Goal: Information Seeking & Learning: Check status

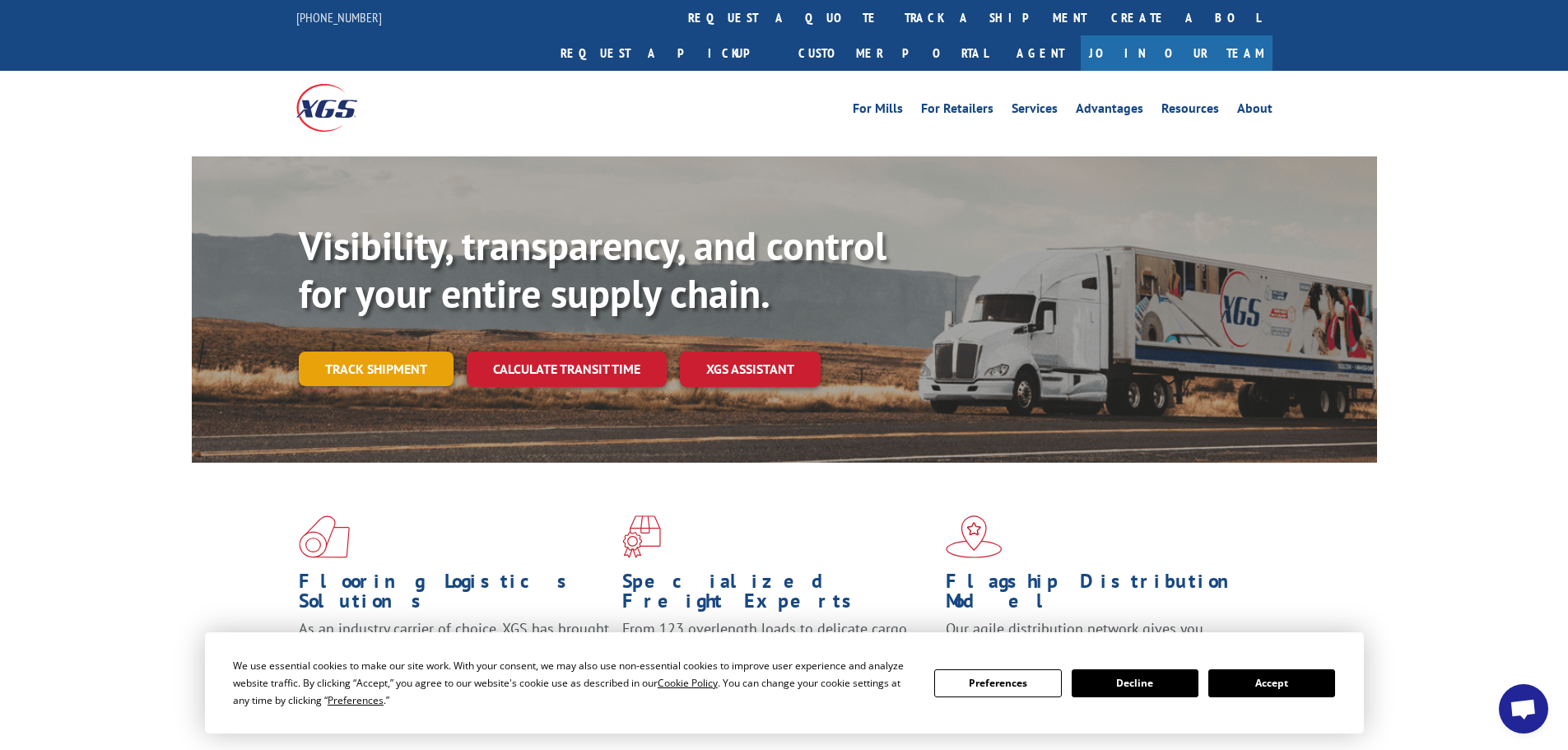
click at [380, 351] on link "Track shipment" at bounding box center [375, 368] width 155 height 34
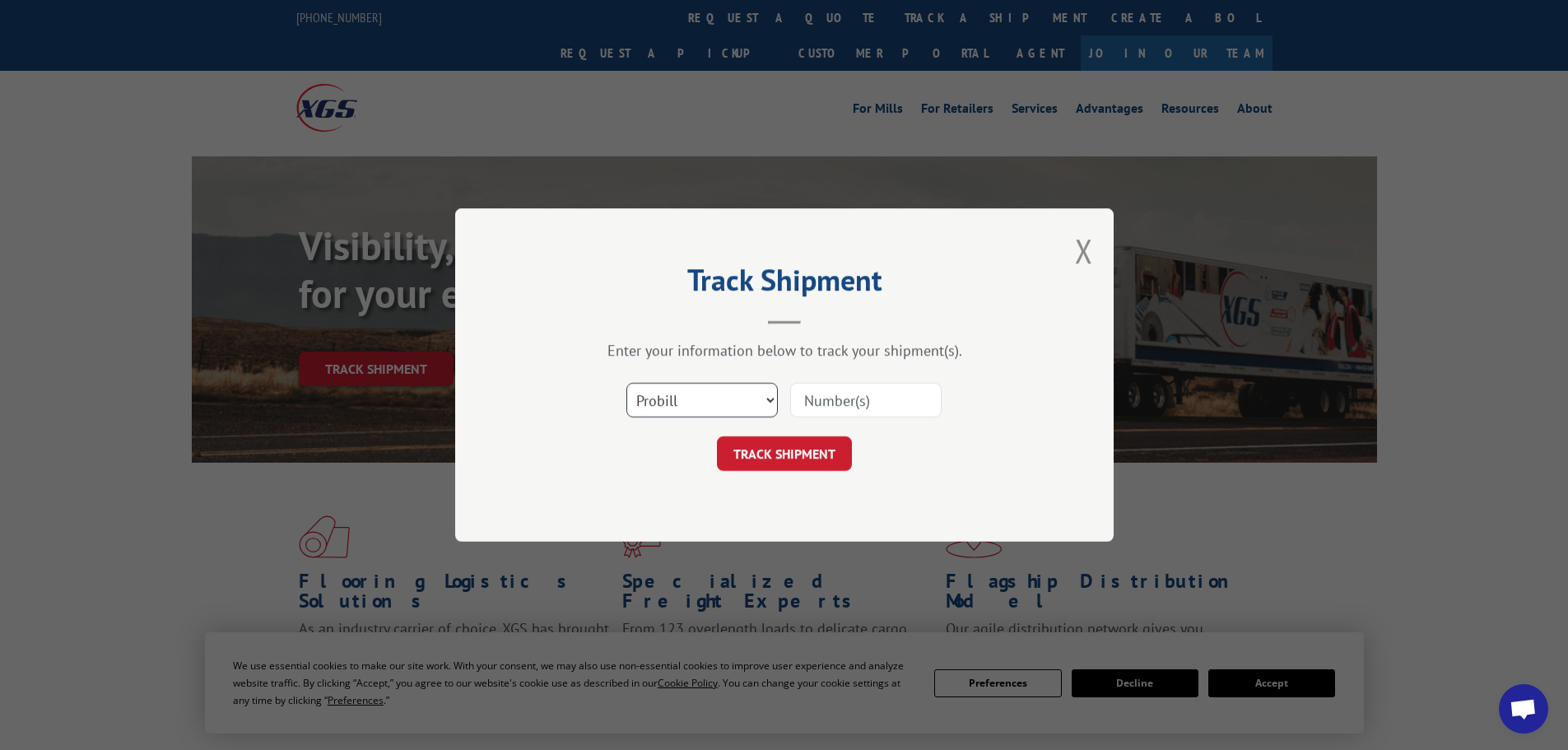
drag, startPoint x: 681, startPoint y: 395, endPoint x: 657, endPoint y: 398, distance: 24.2
click at [657, 398] on select "Select category... Probill BOL PO" at bounding box center [702, 400] width 151 height 34
select select "bol"
click at [627, 383] on select "Select category... Probill BOL PO" at bounding box center [702, 400] width 151 height 34
click at [825, 398] on input at bounding box center [865, 400] width 151 height 34
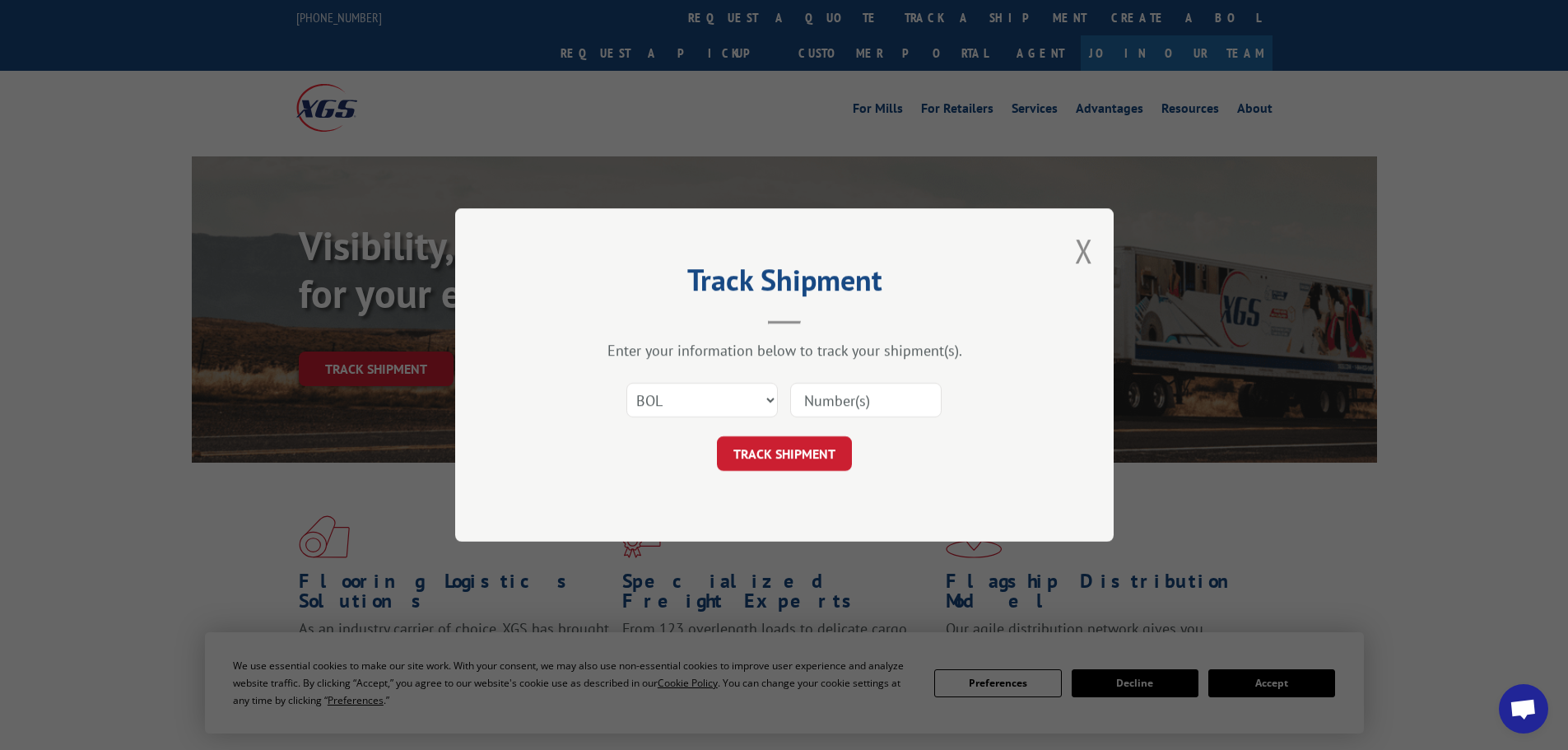
paste input "BOL# - 6021942 PRO# - 17470801"
click at [849, 395] on input "BOL# - 6021942" at bounding box center [865, 400] width 151 height 34
type input "6021942"
click at [796, 447] on button "TRACK SHIPMENT" at bounding box center [784, 453] width 135 height 34
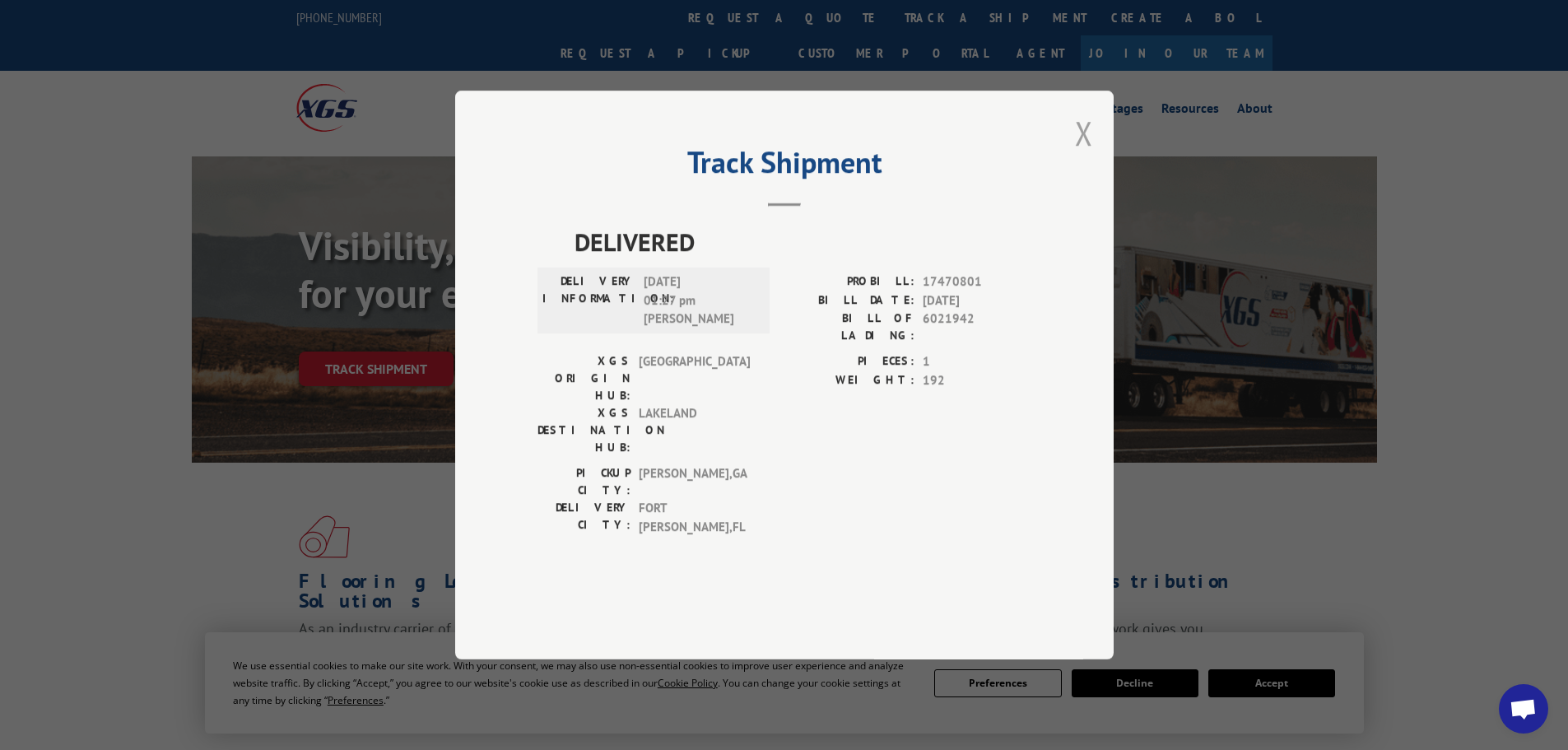
click at [1081, 155] on button "Close modal" at bounding box center [1084, 133] width 18 height 44
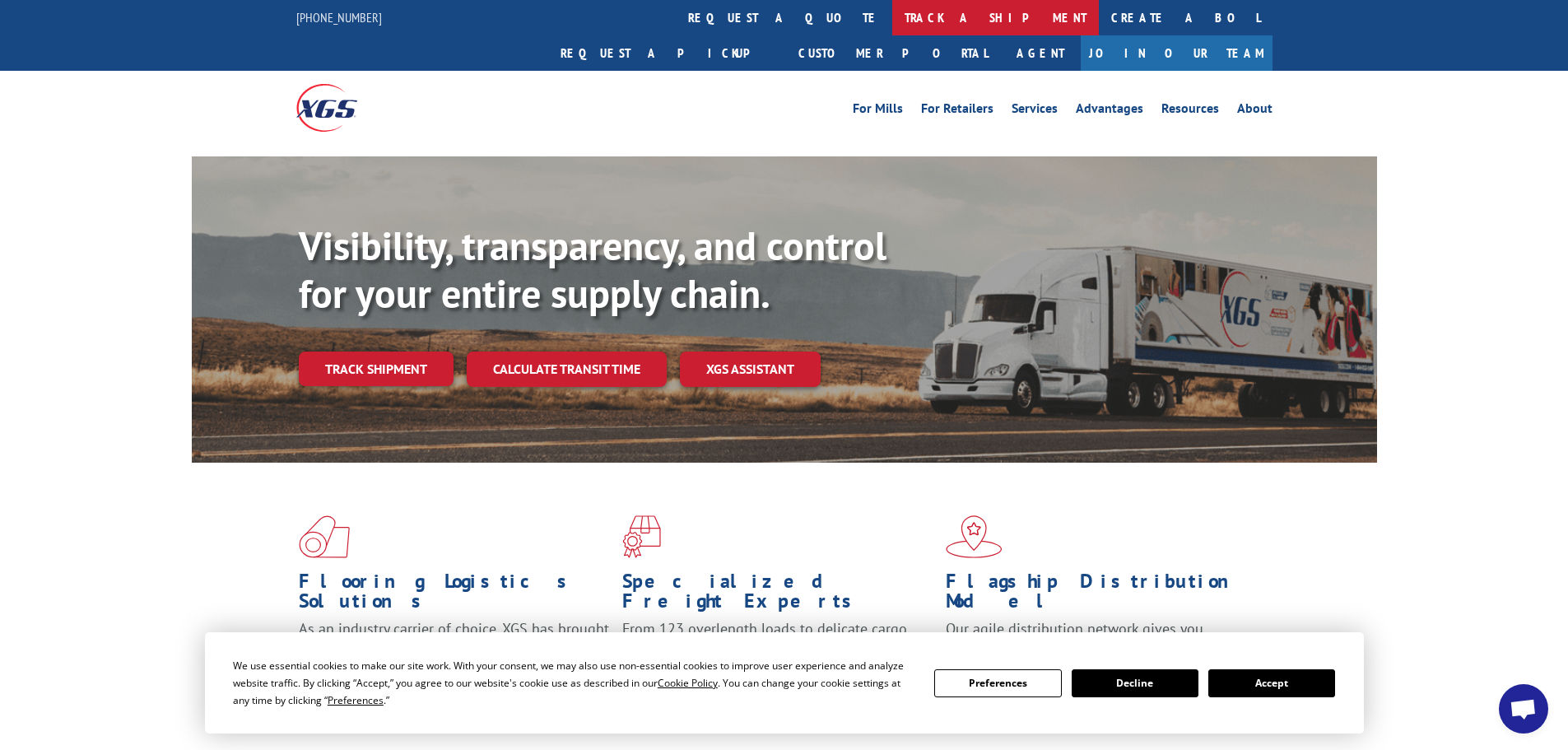
click at [892, 19] on link "track a shipment" at bounding box center [996, 17] width 207 height 35
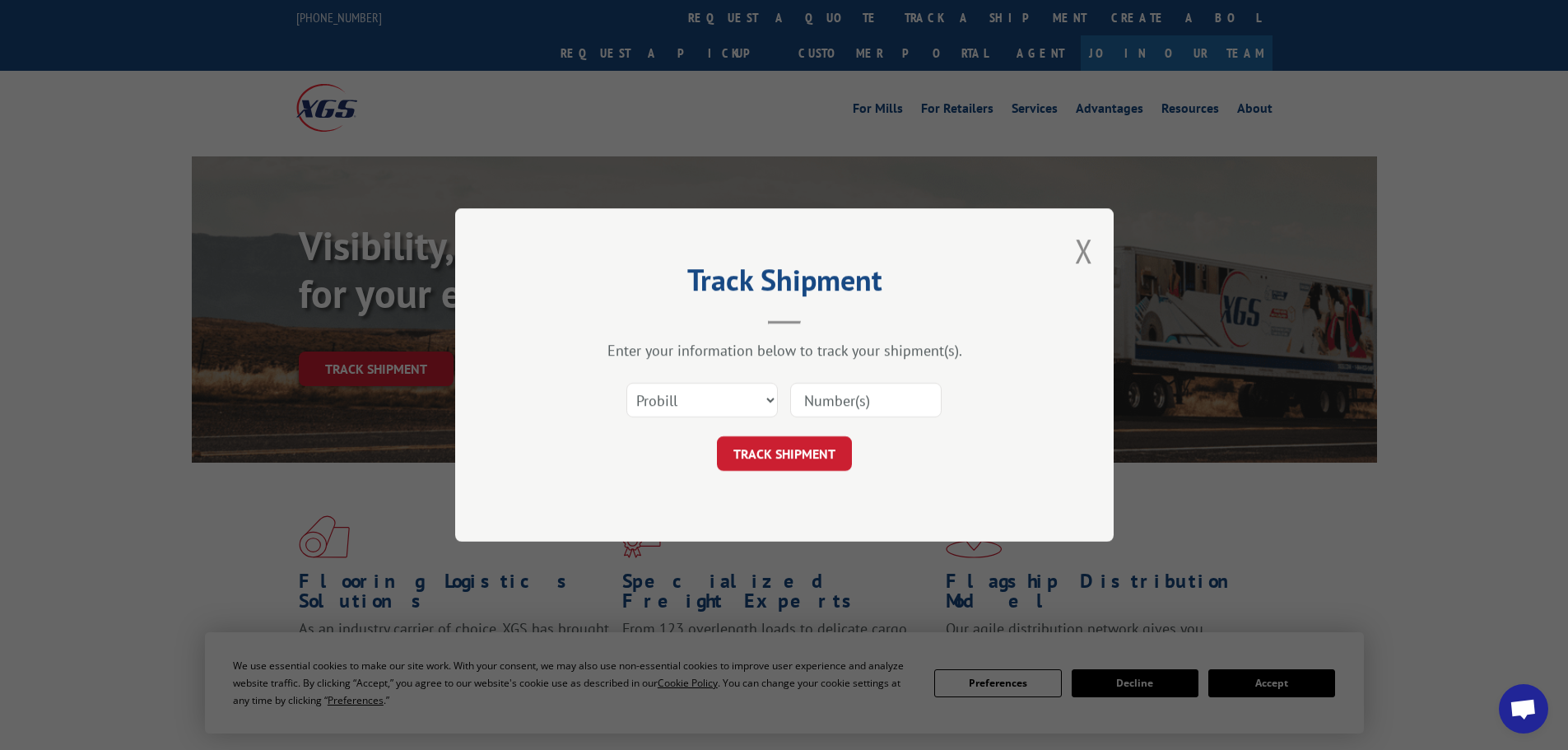
click at [862, 395] on input at bounding box center [865, 400] width 151 height 34
click at [833, 400] on input at bounding box center [865, 400] width 151 height 34
paste input "17229319"
type input "17229319"
click at [791, 458] on button "TRACK SHIPMENT" at bounding box center [784, 453] width 135 height 34
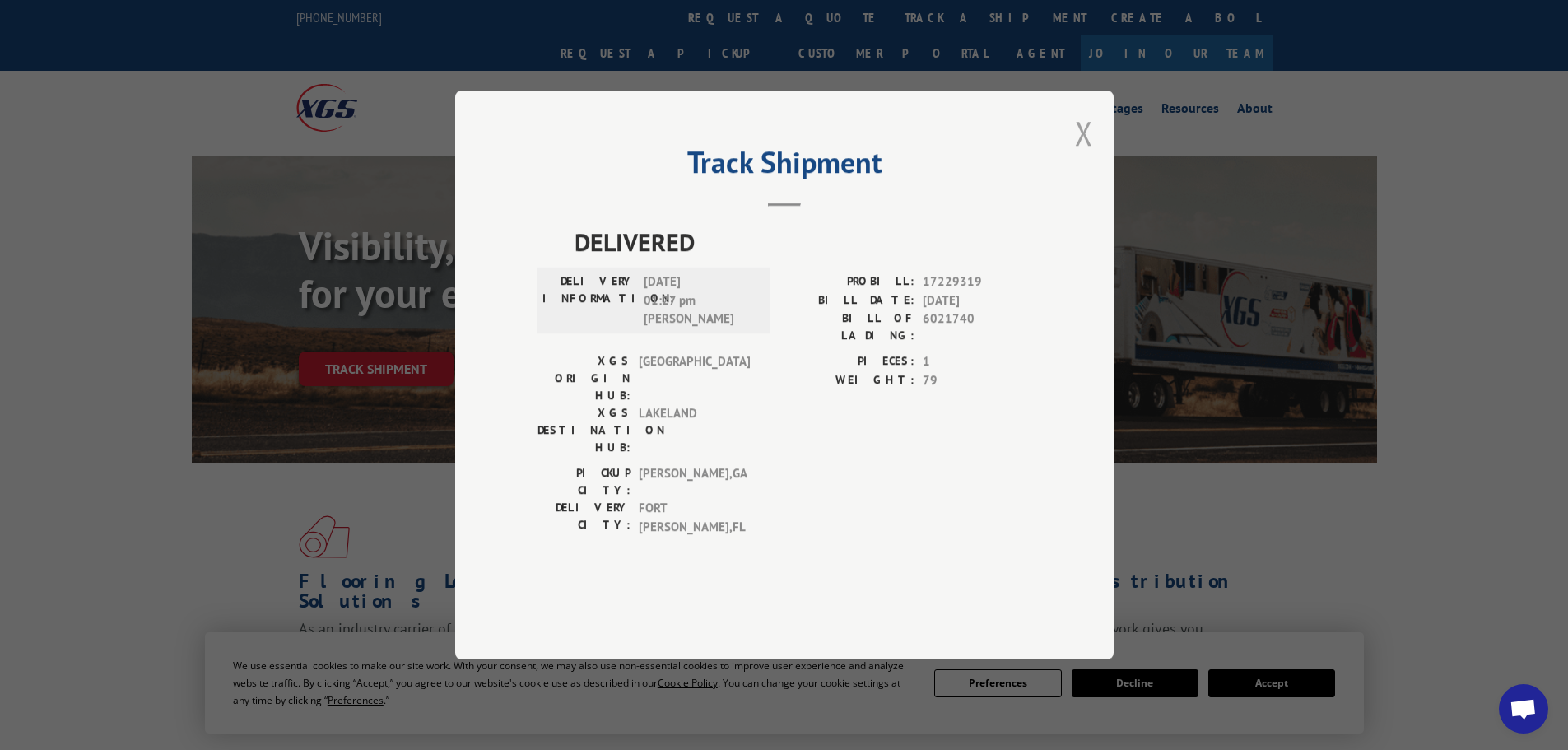
click at [1082, 155] on button "Close modal" at bounding box center [1084, 133] width 18 height 44
